Goal: Information Seeking & Learning: Compare options

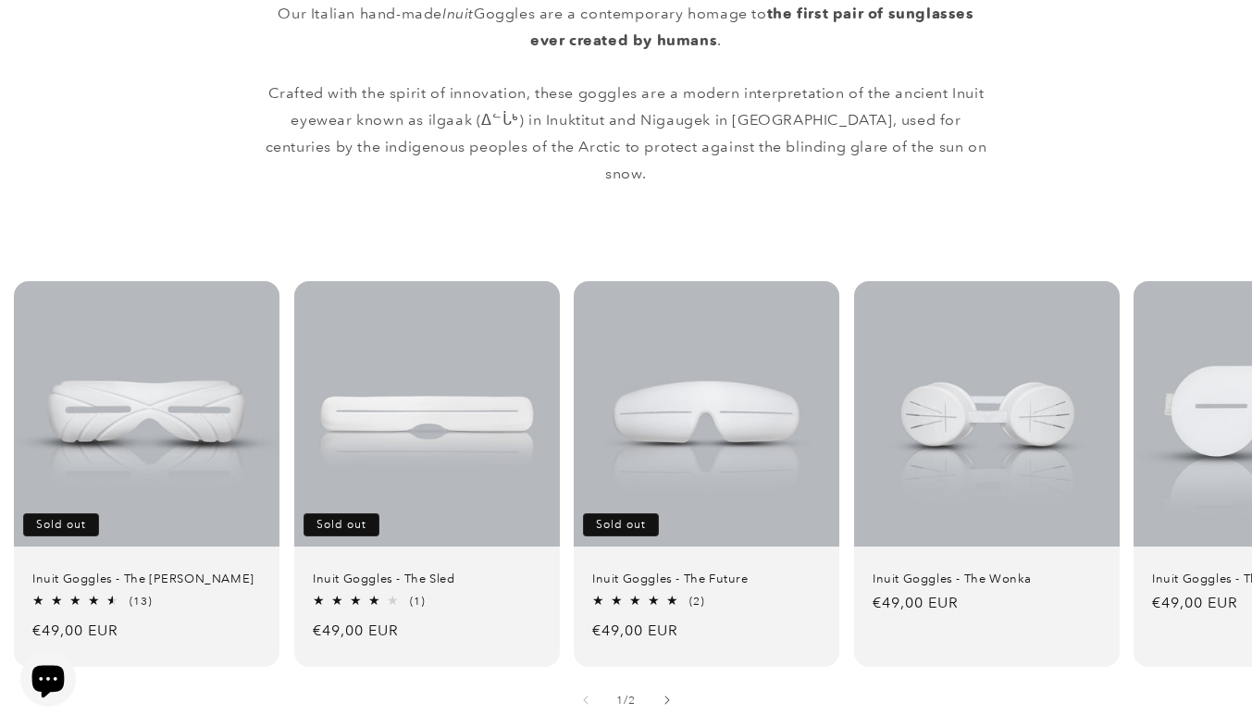
scroll to position [1038, 0]
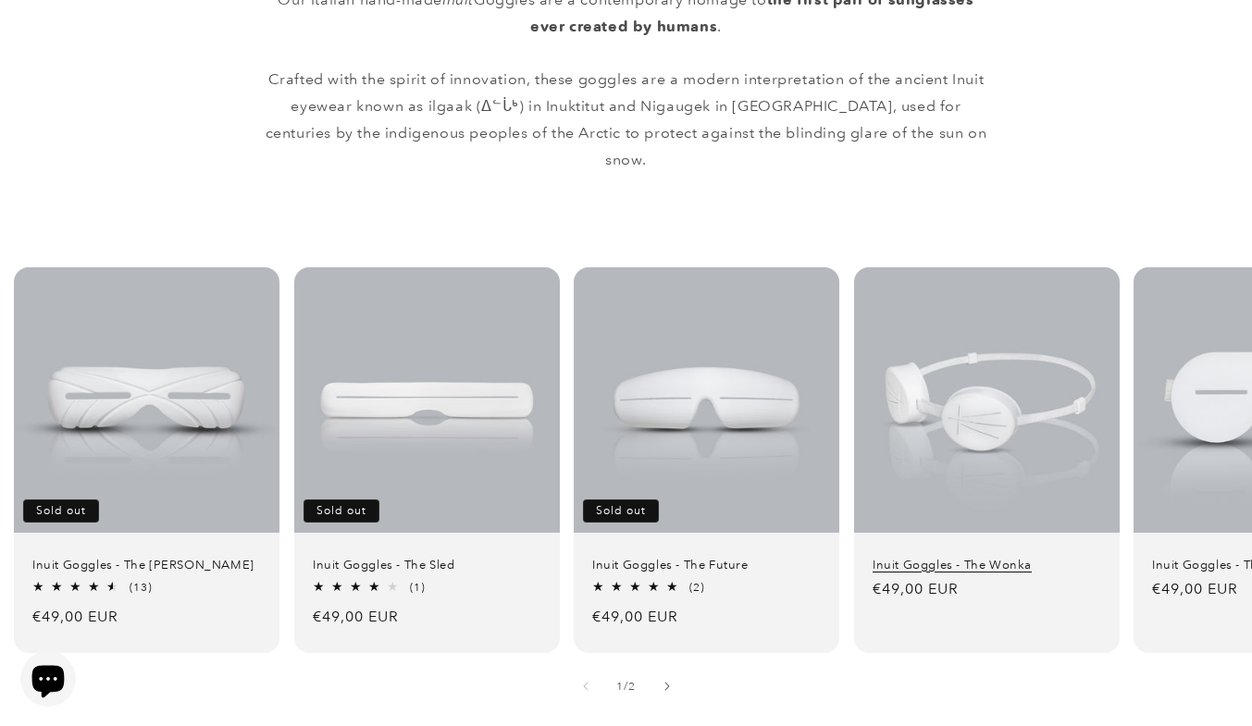
click at [1005, 557] on link "Inuit Goggles - The Wonka" at bounding box center [986, 565] width 228 height 16
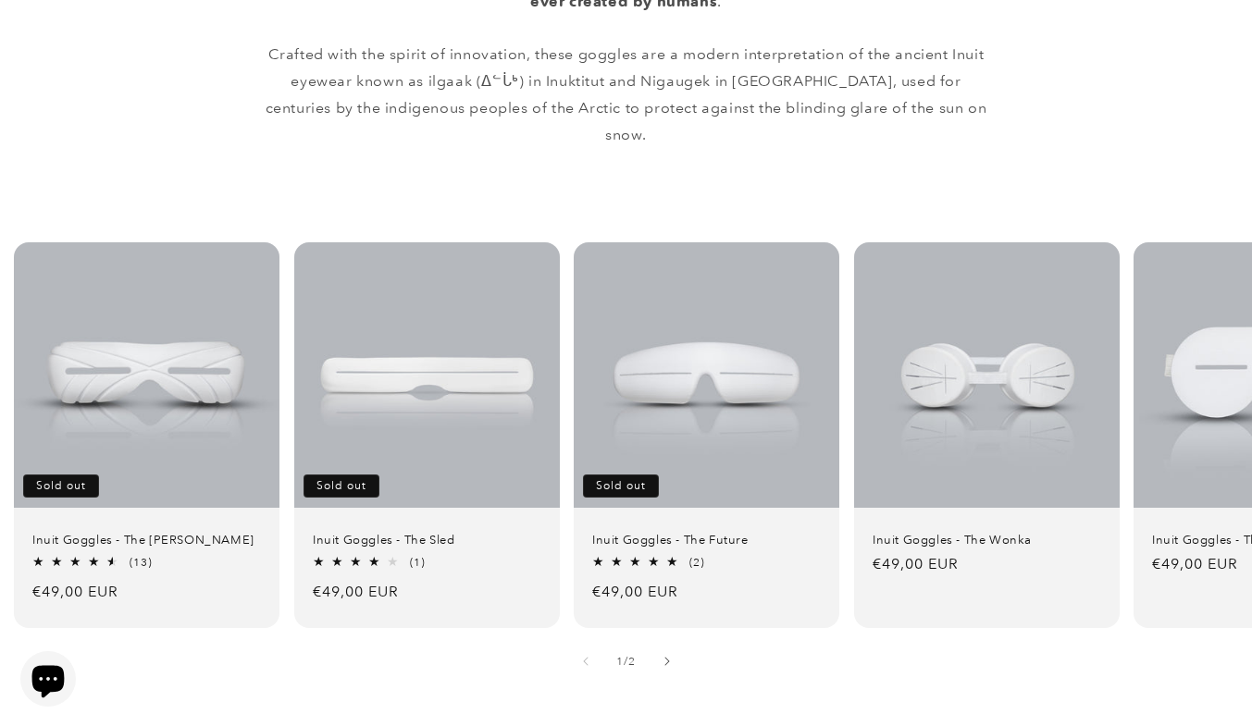
scroll to position [1068, 0]
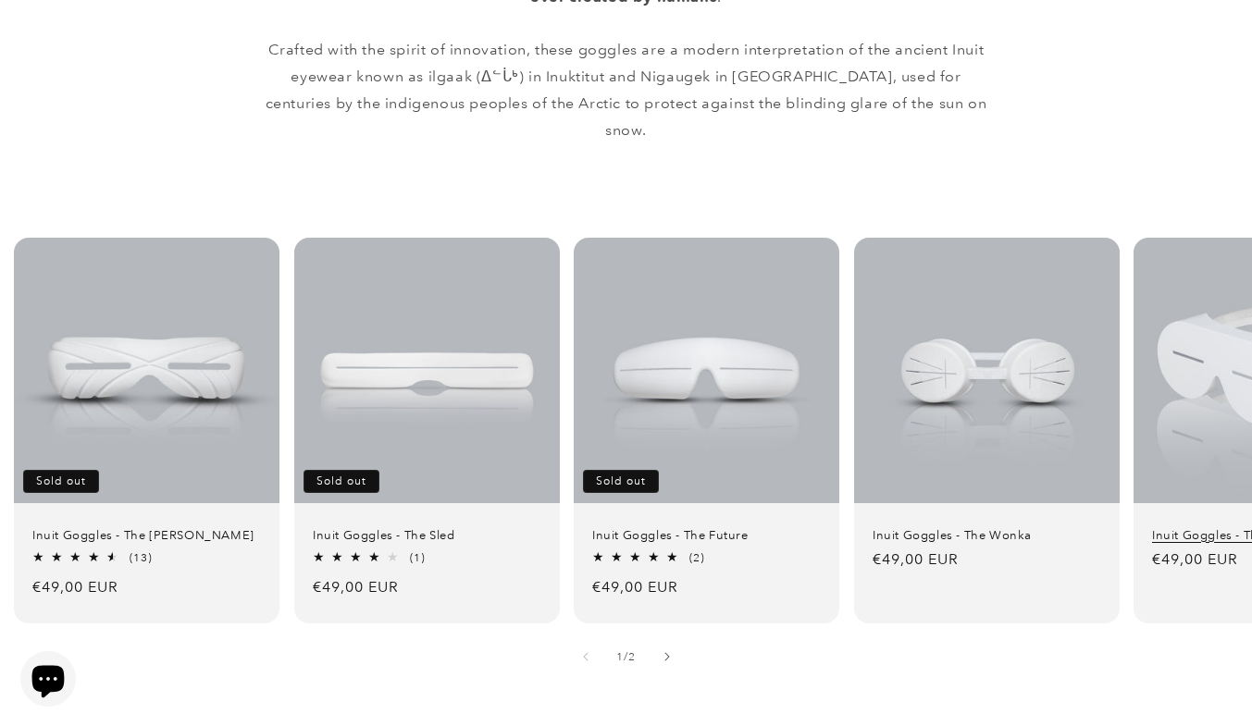
click at [1191, 527] on link "Inuit Goggles - The [PERSON_NAME]" at bounding box center [1266, 535] width 228 height 16
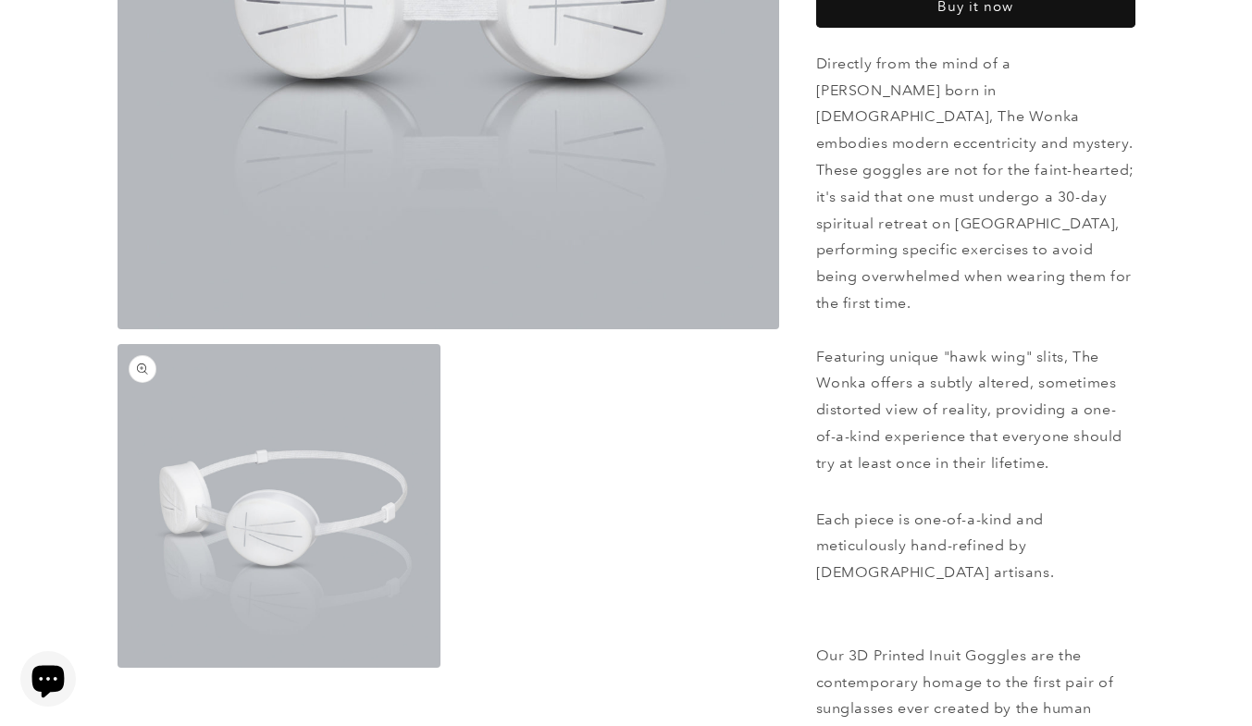
scroll to position [457, 0]
click at [117, 667] on button "Open media 2 in modal" at bounding box center [117, 667] width 0 height 0
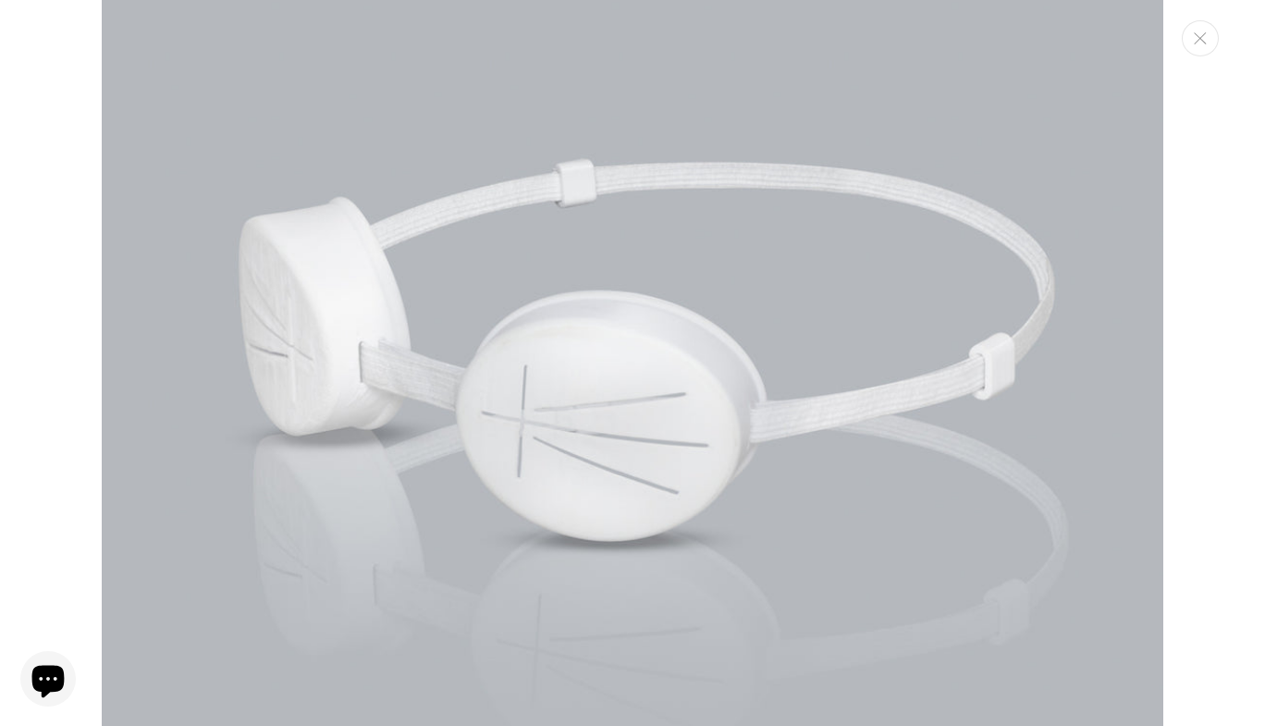
scroll to position [1282, 0]
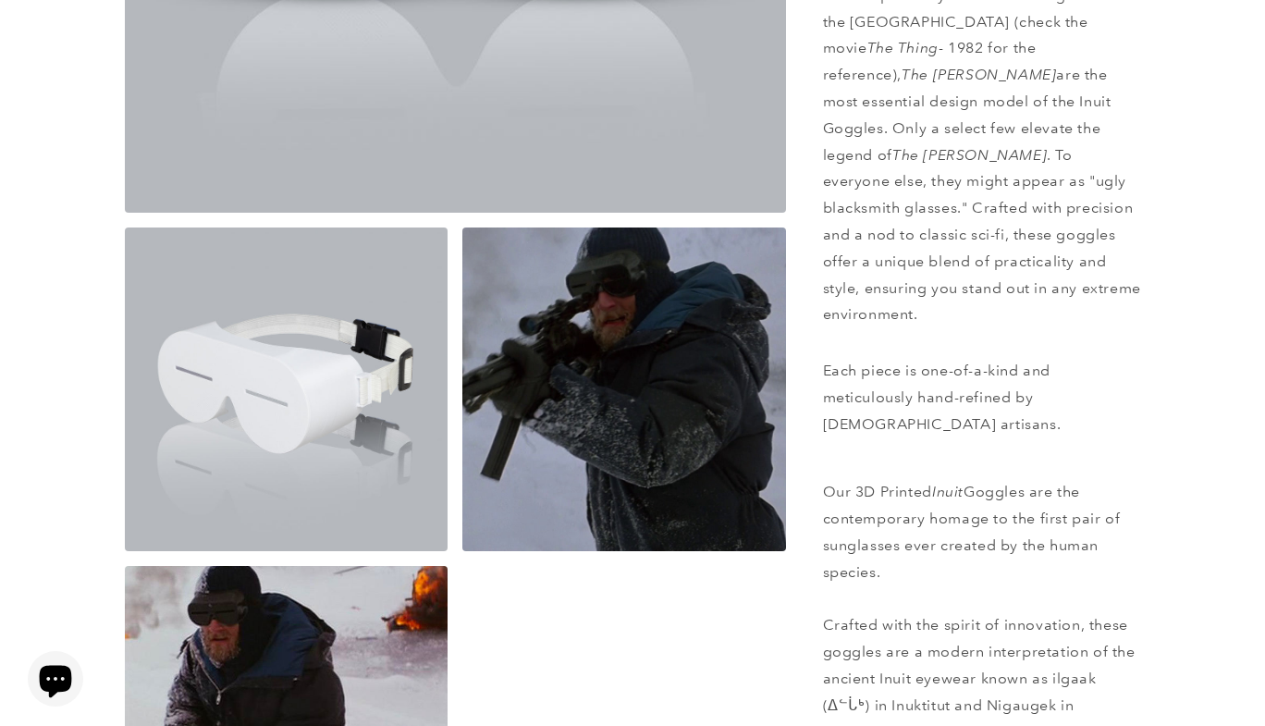
scroll to position [579, 0]
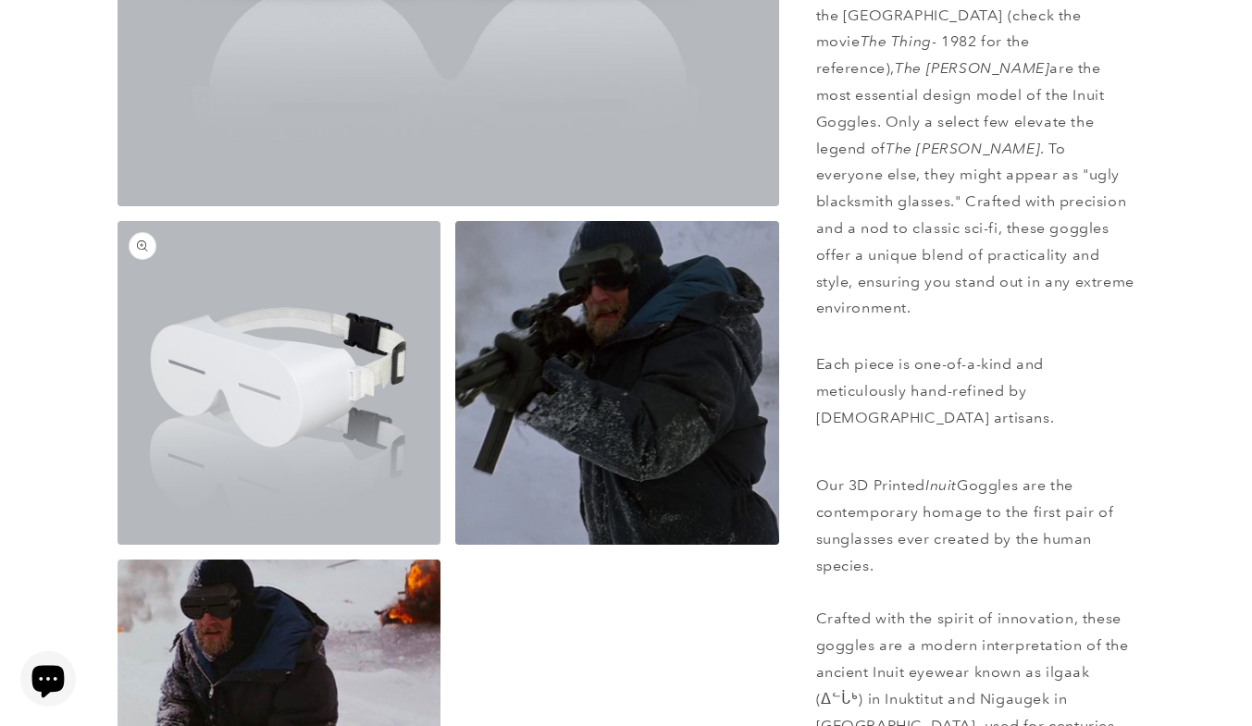
click at [117, 545] on button "Open media 2 in modal" at bounding box center [117, 545] width 0 height 0
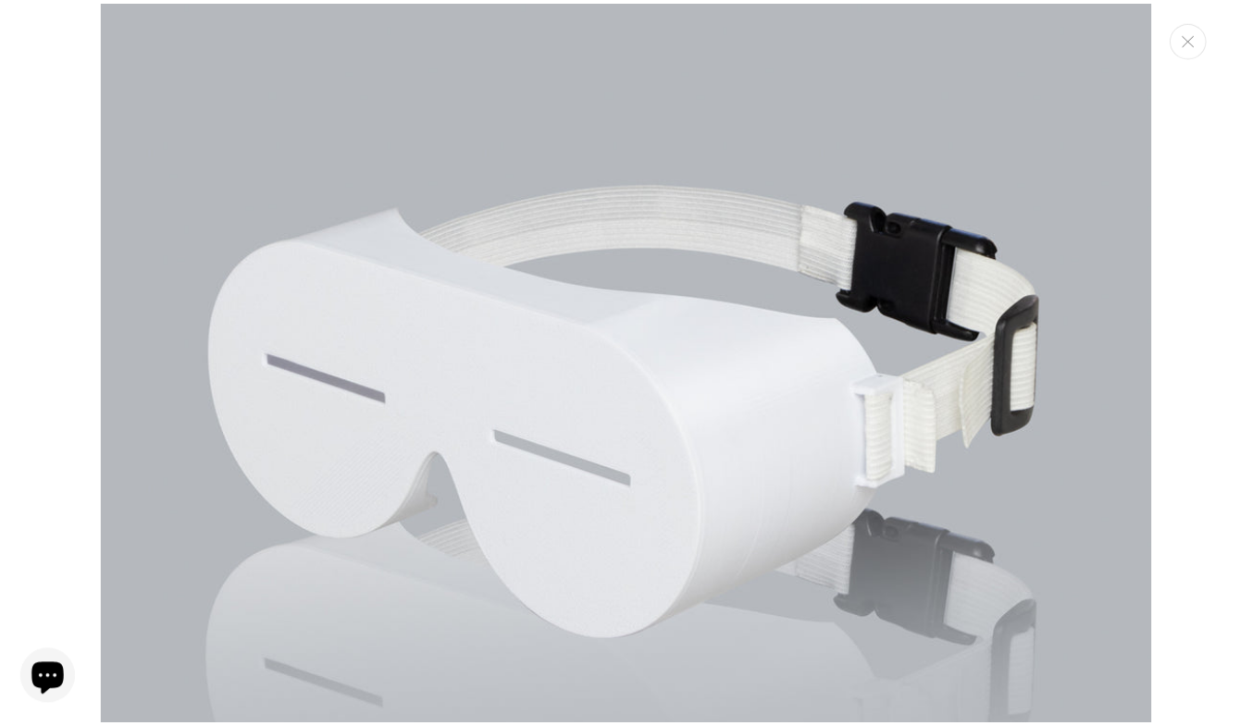
scroll to position [1205, 0]
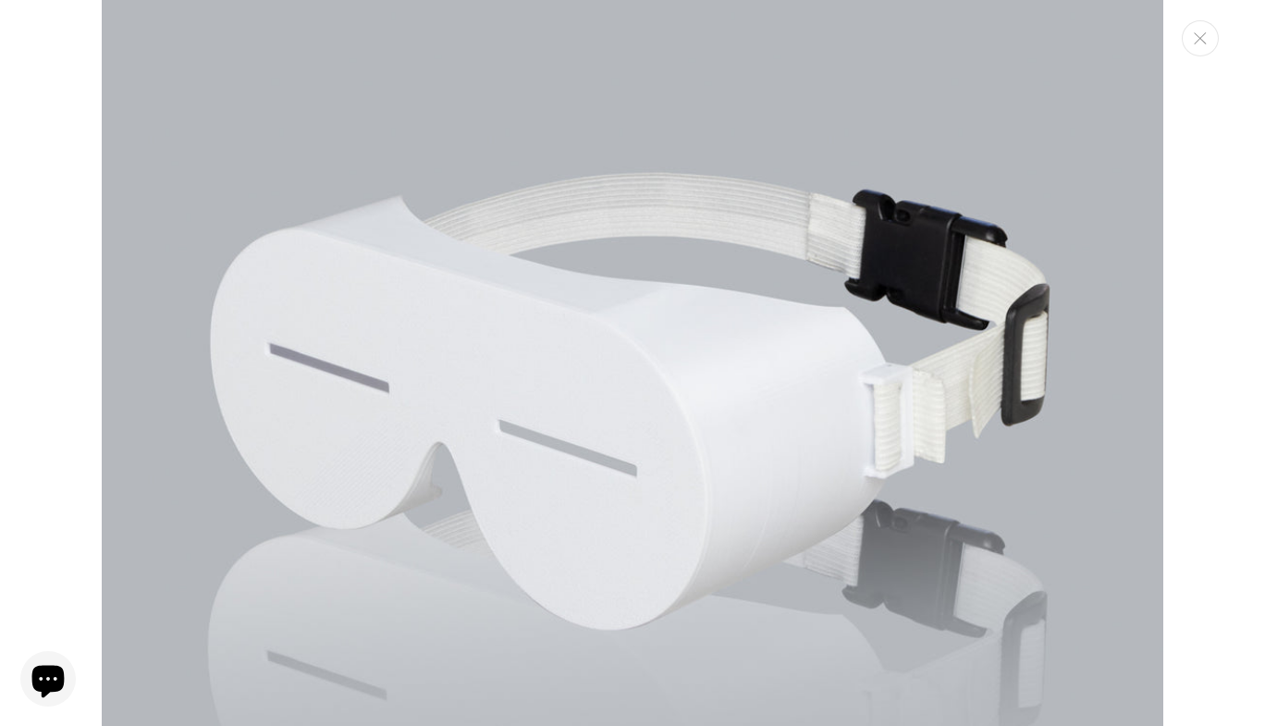
click at [0, 225] on div "Media gallery" at bounding box center [632, 363] width 1265 height 726
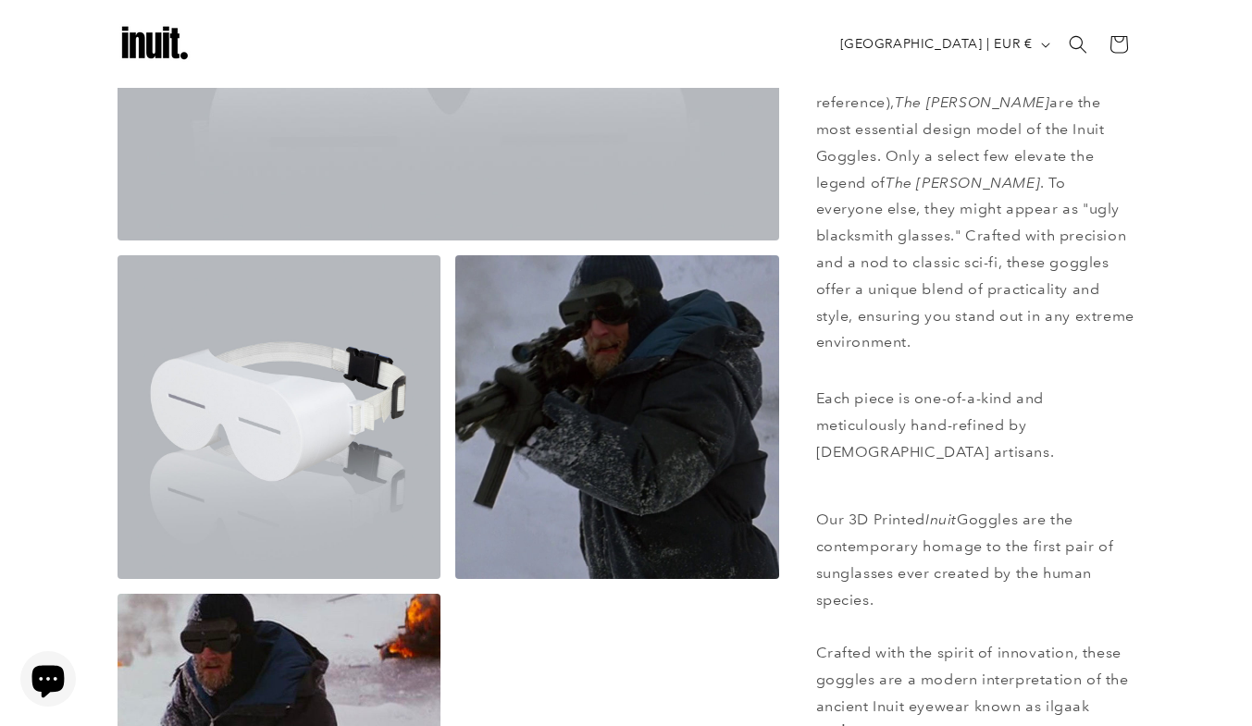
scroll to position [536, 0]
